Goal: Register for event/course

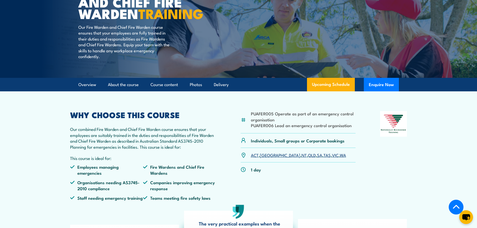
scroll to position [100, 0]
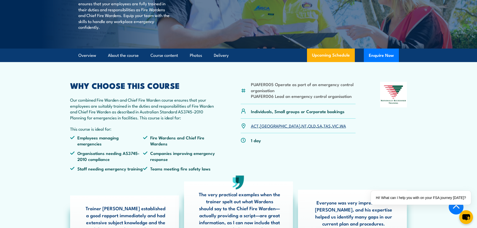
click at [317, 129] on link "SA" at bounding box center [319, 126] width 5 height 6
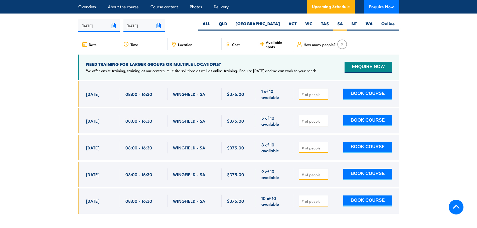
scroll to position [887, 0]
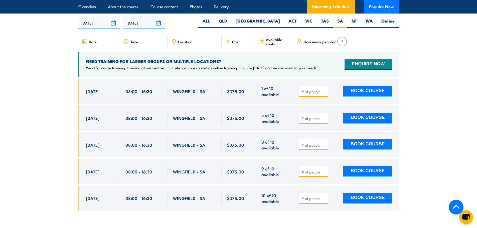
click at [178, 41] on span "Location" at bounding box center [185, 42] width 14 height 4
click at [173, 40] on icon at bounding box center [174, 42] width 6 height 6
click at [376, 61] on button "ENQUIRE NOW" at bounding box center [367, 64] width 47 height 11
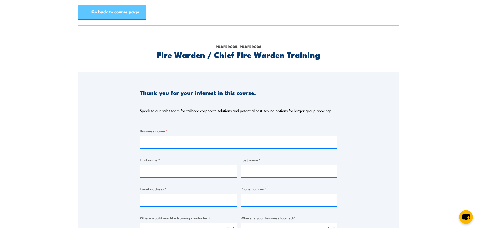
click at [114, 14] on link "← Go back to course page" at bounding box center [112, 12] width 68 height 15
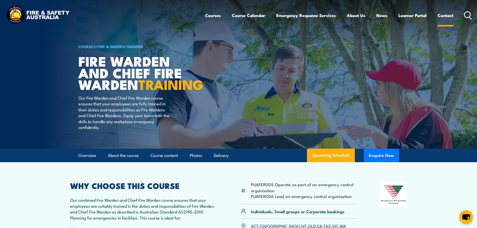
click at [448, 18] on link "Contact" at bounding box center [446, 15] width 16 height 13
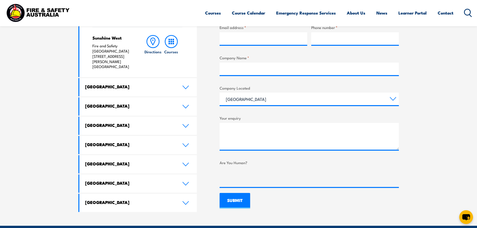
scroll to position [275, 0]
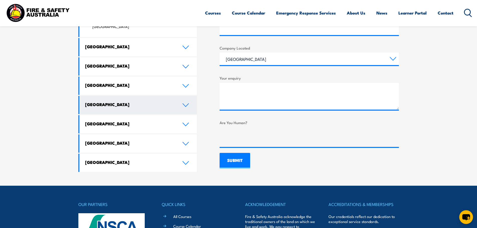
click at [181, 96] on link "South Australia" at bounding box center [138, 105] width 118 height 18
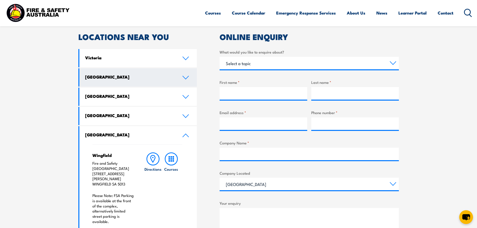
scroll to position [200, 0]
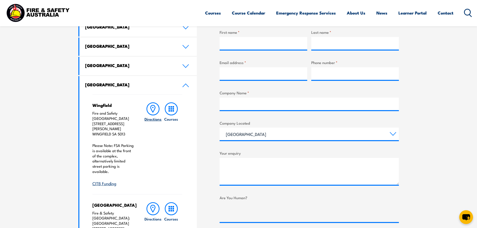
click at [151, 109] on icon at bounding box center [153, 108] width 5 height 7
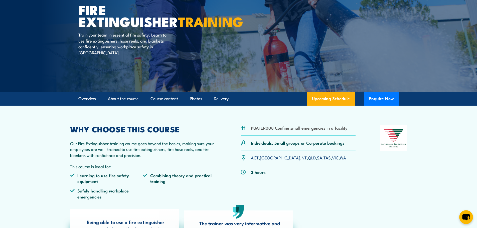
scroll to position [75, 0]
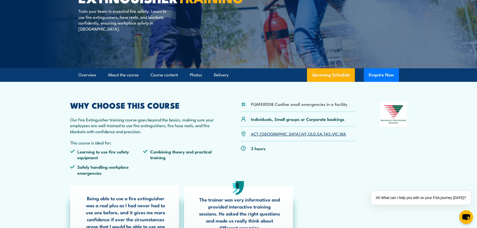
click at [317, 135] on link "SA" at bounding box center [319, 134] width 5 height 6
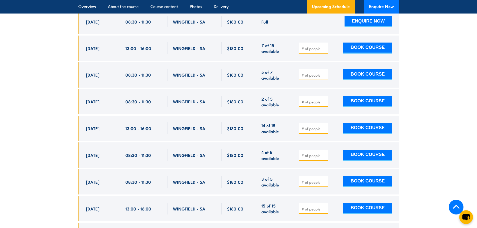
scroll to position [790, 0]
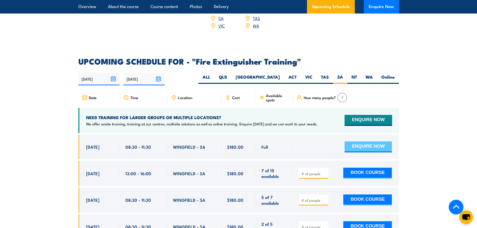
click at [368, 141] on button "ENQUIRE NOW" at bounding box center [367, 146] width 47 height 11
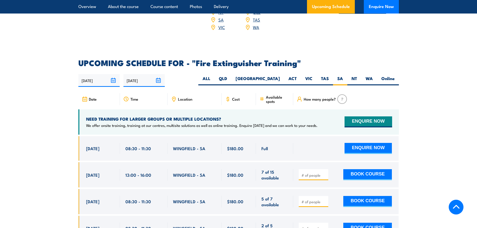
scroll to position [790, 0]
